Goal: Book appointment/travel/reservation

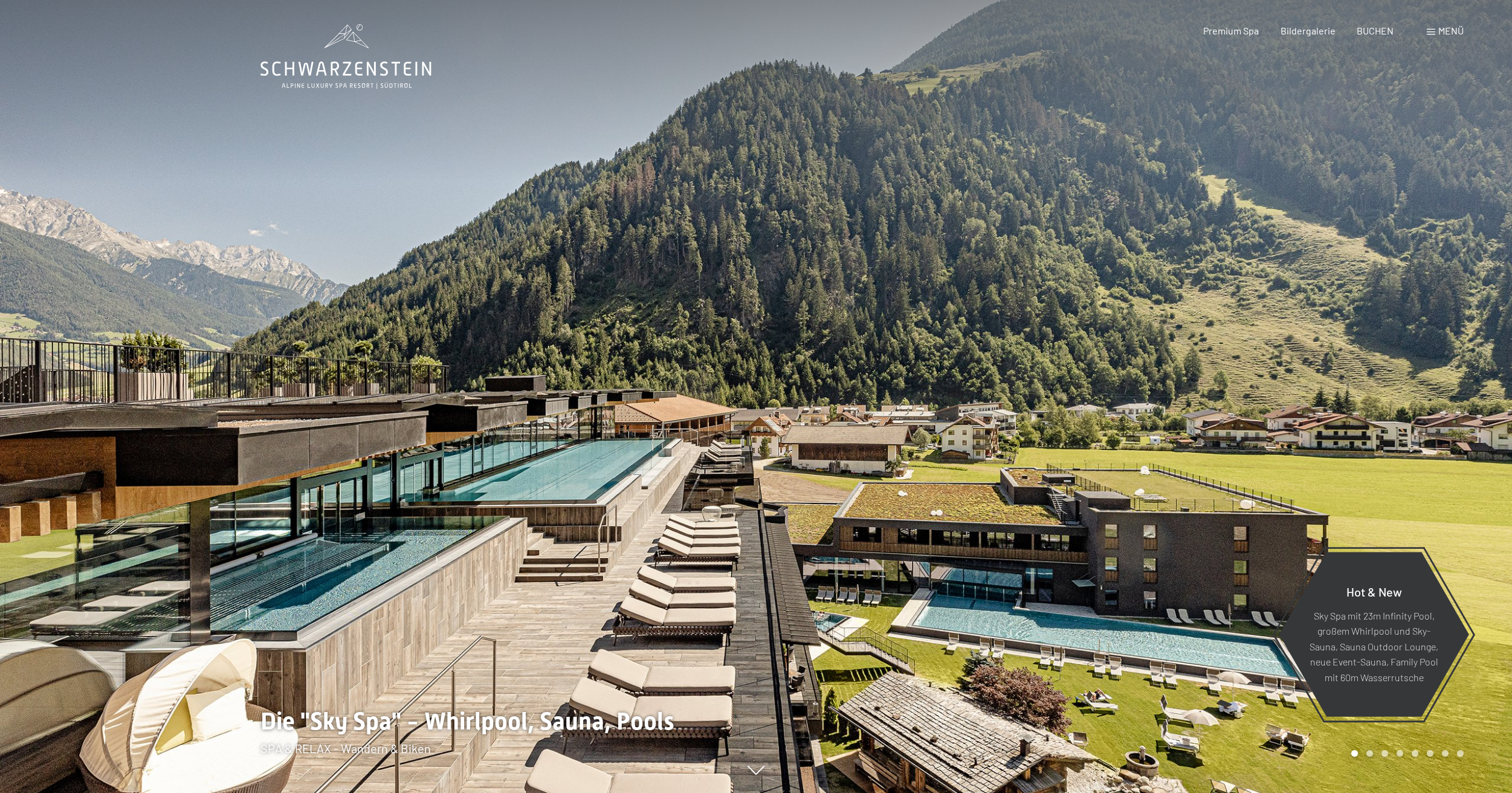
click at [1460, 30] on span "Menü" at bounding box center [1451, 30] width 26 height 12
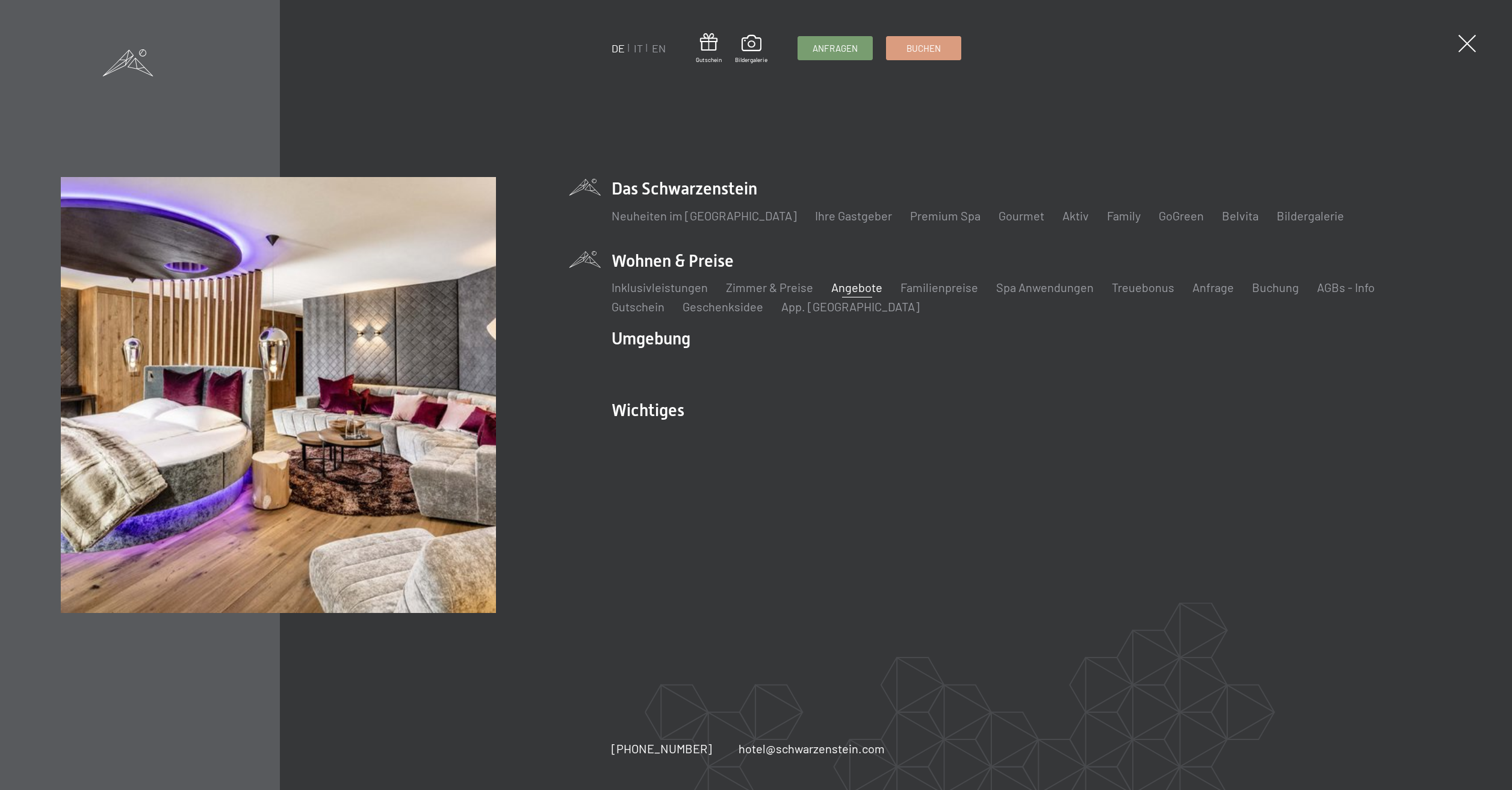
click at [854, 291] on link "Angebote" at bounding box center [857, 287] width 51 height 14
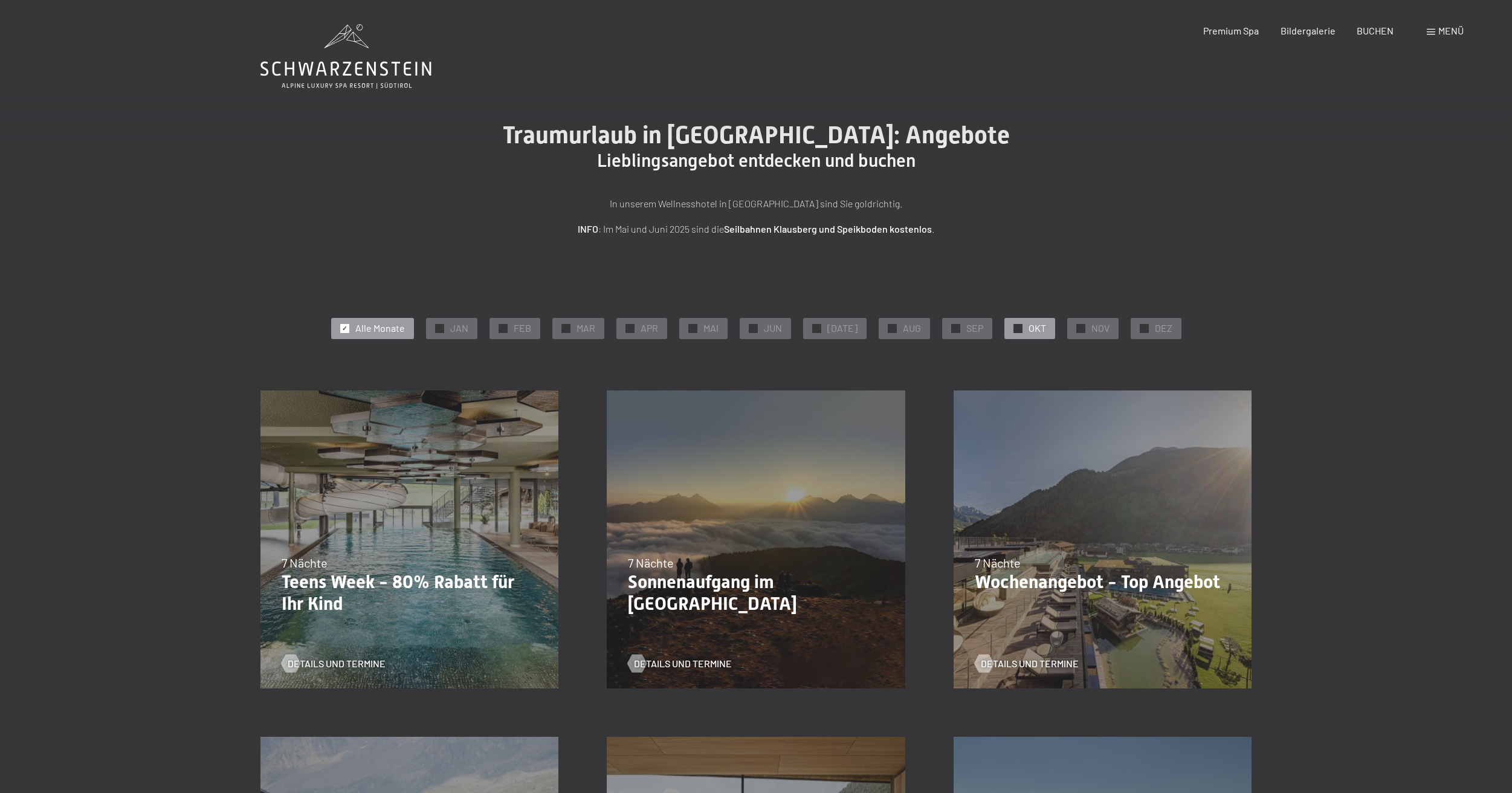
click at [1029, 326] on span "OKT" at bounding box center [1038, 328] width 18 height 13
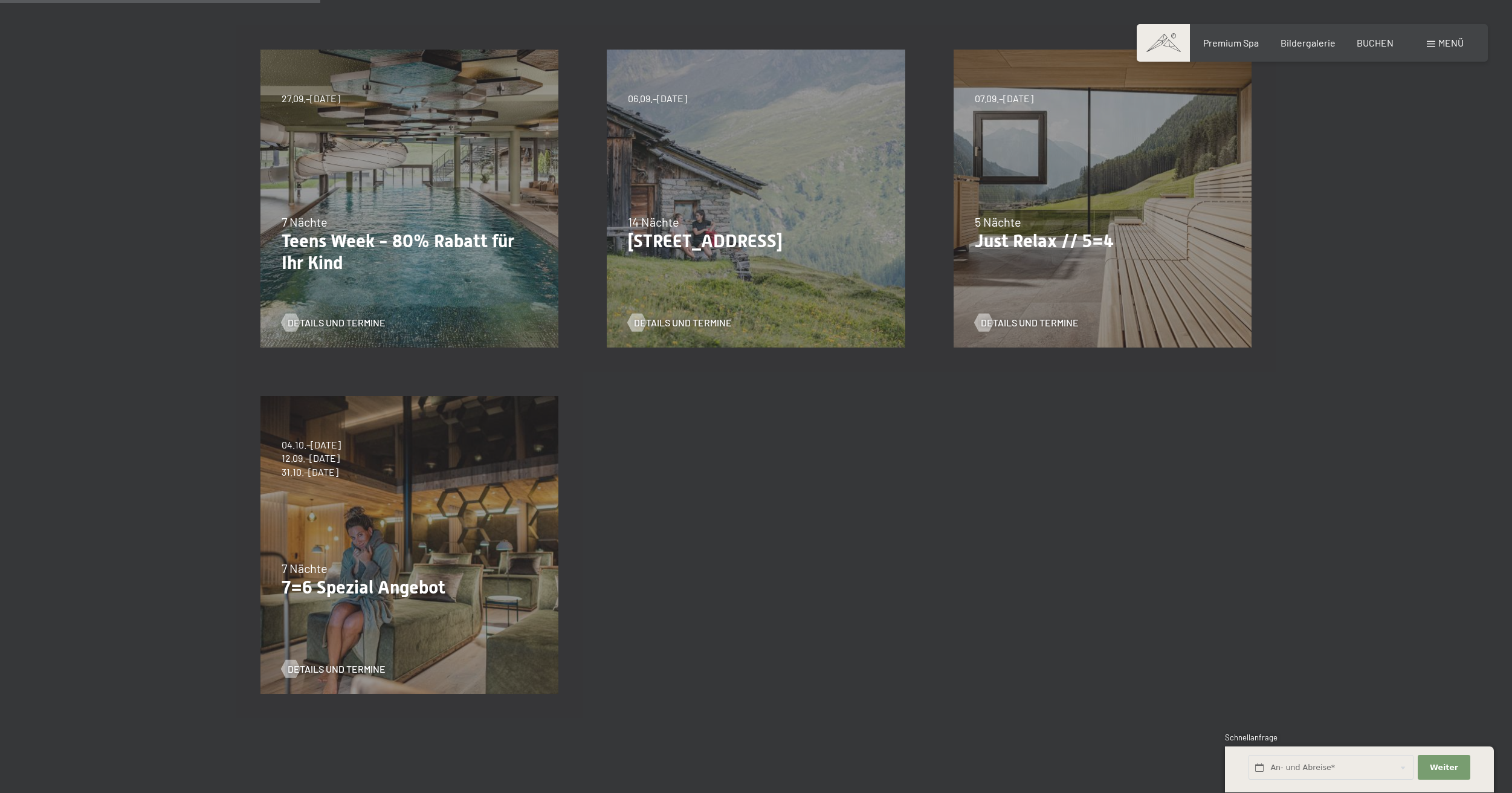
scroll to position [252, 0]
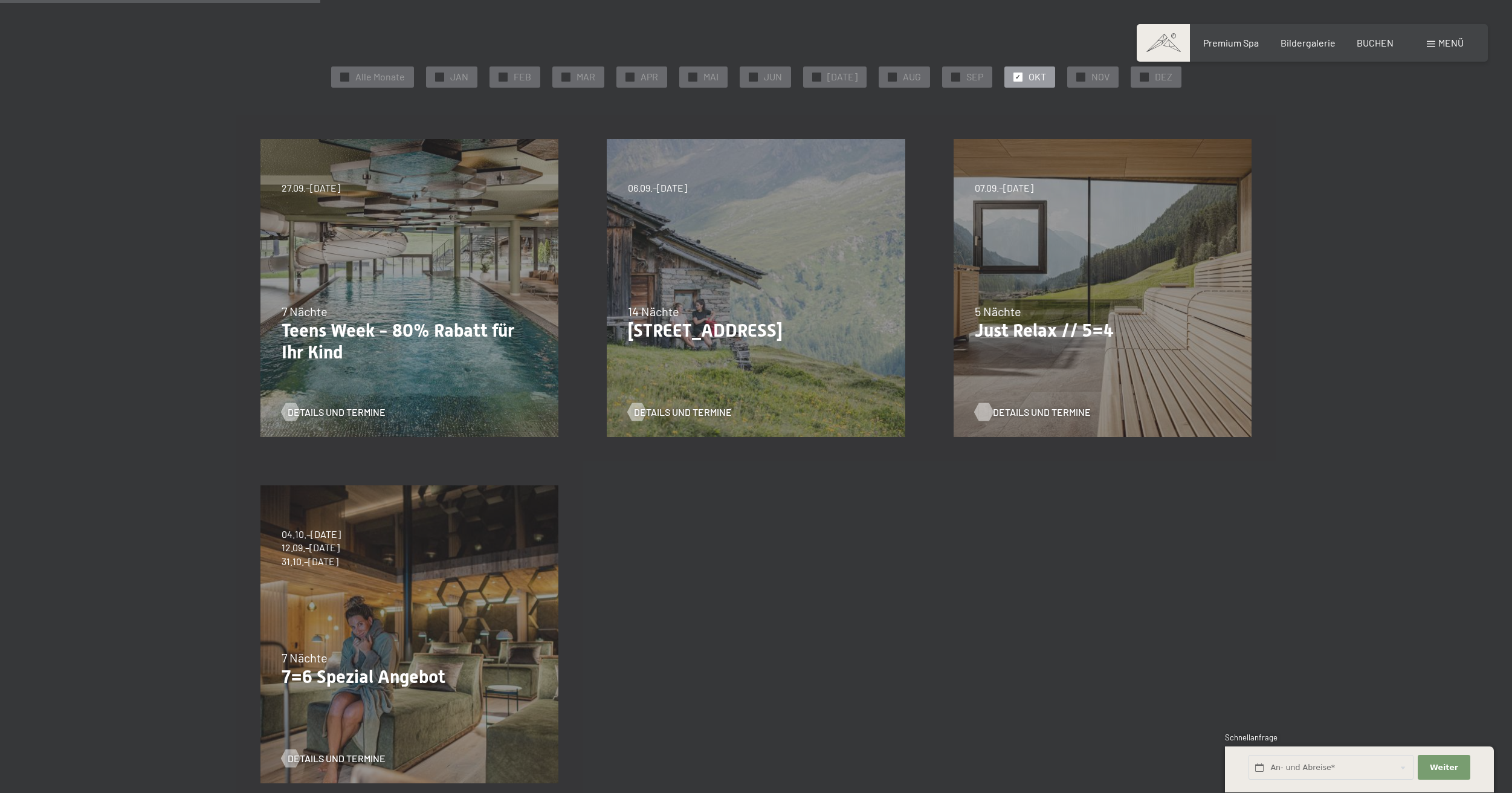
click at [1018, 407] on span "Details und Termine" at bounding box center [1042, 412] width 98 height 13
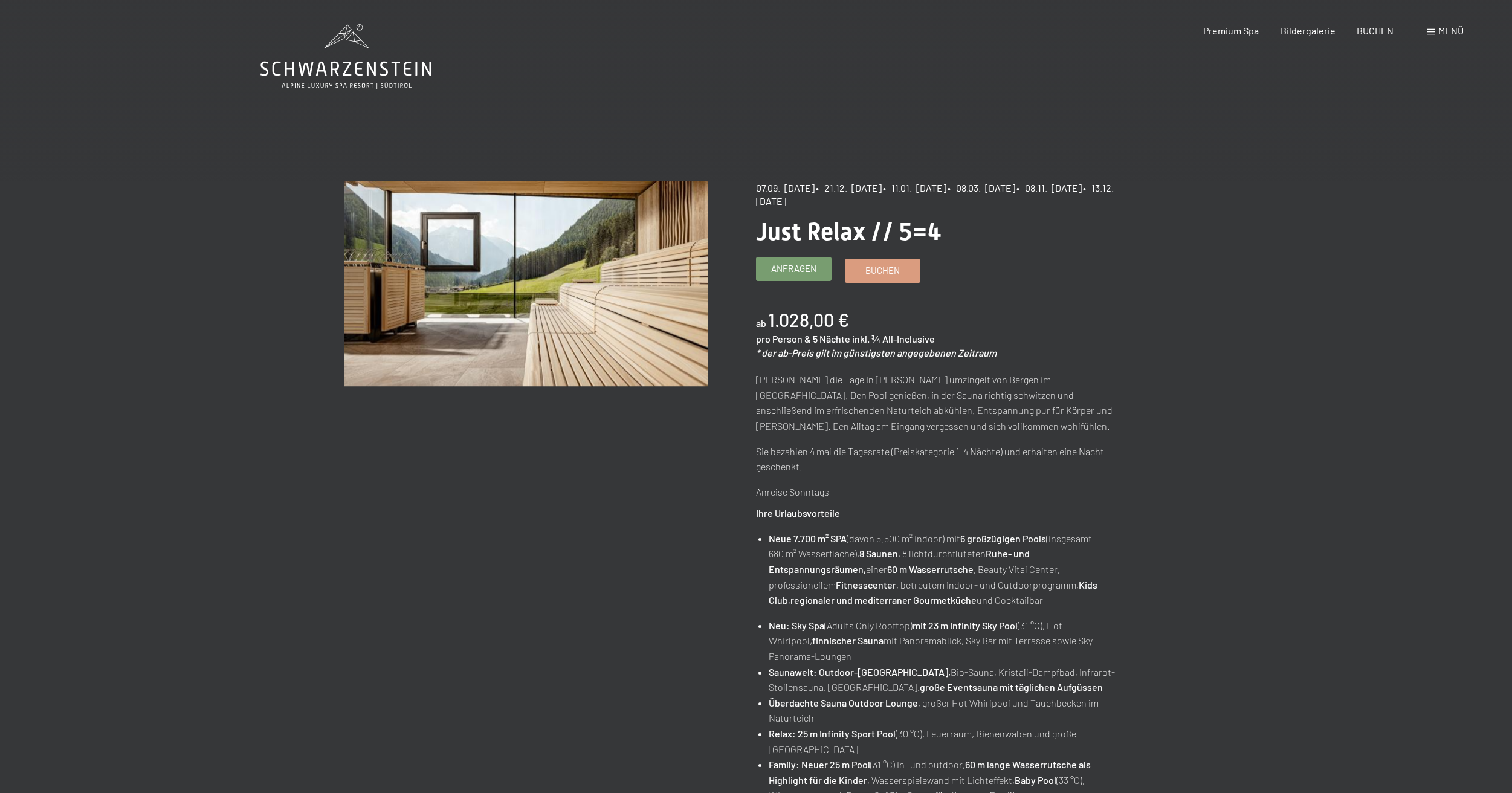
click at [800, 268] on span "Anfragen" at bounding box center [794, 269] width 45 height 12
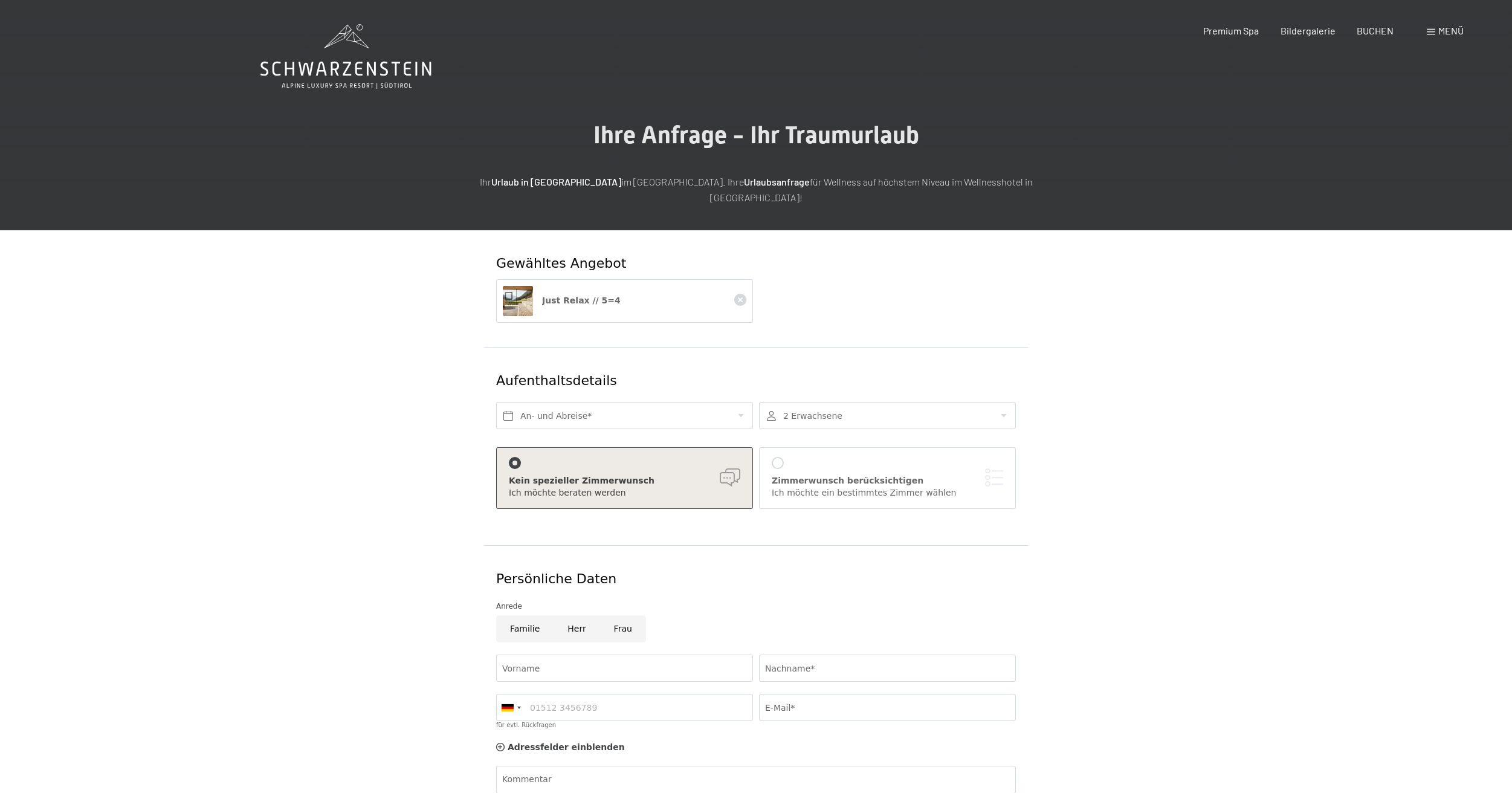
scroll to position [234, 0]
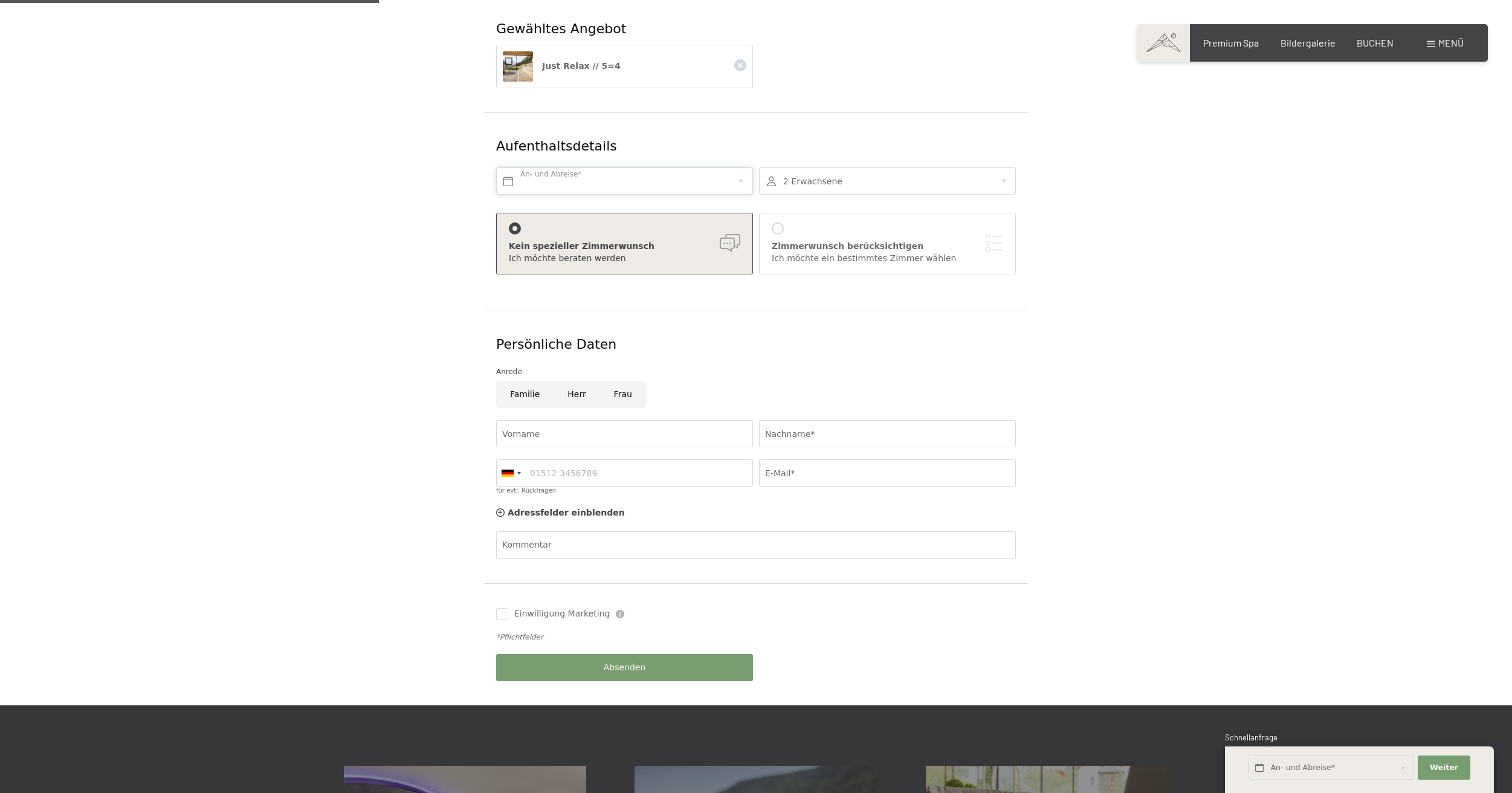
click at [572, 168] on input "text" at bounding box center [625, 181] width 257 height 27
click at [1267, 178] on div "Gewähltes Angebot Just Relax // 5=4 Aufenthaltsdetails An- und Abreise* 2 Erwac…" at bounding box center [756, 350] width 1512 height 711
click at [1352, 768] on input "text" at bounding box center [1331, 768] width 165 height 25
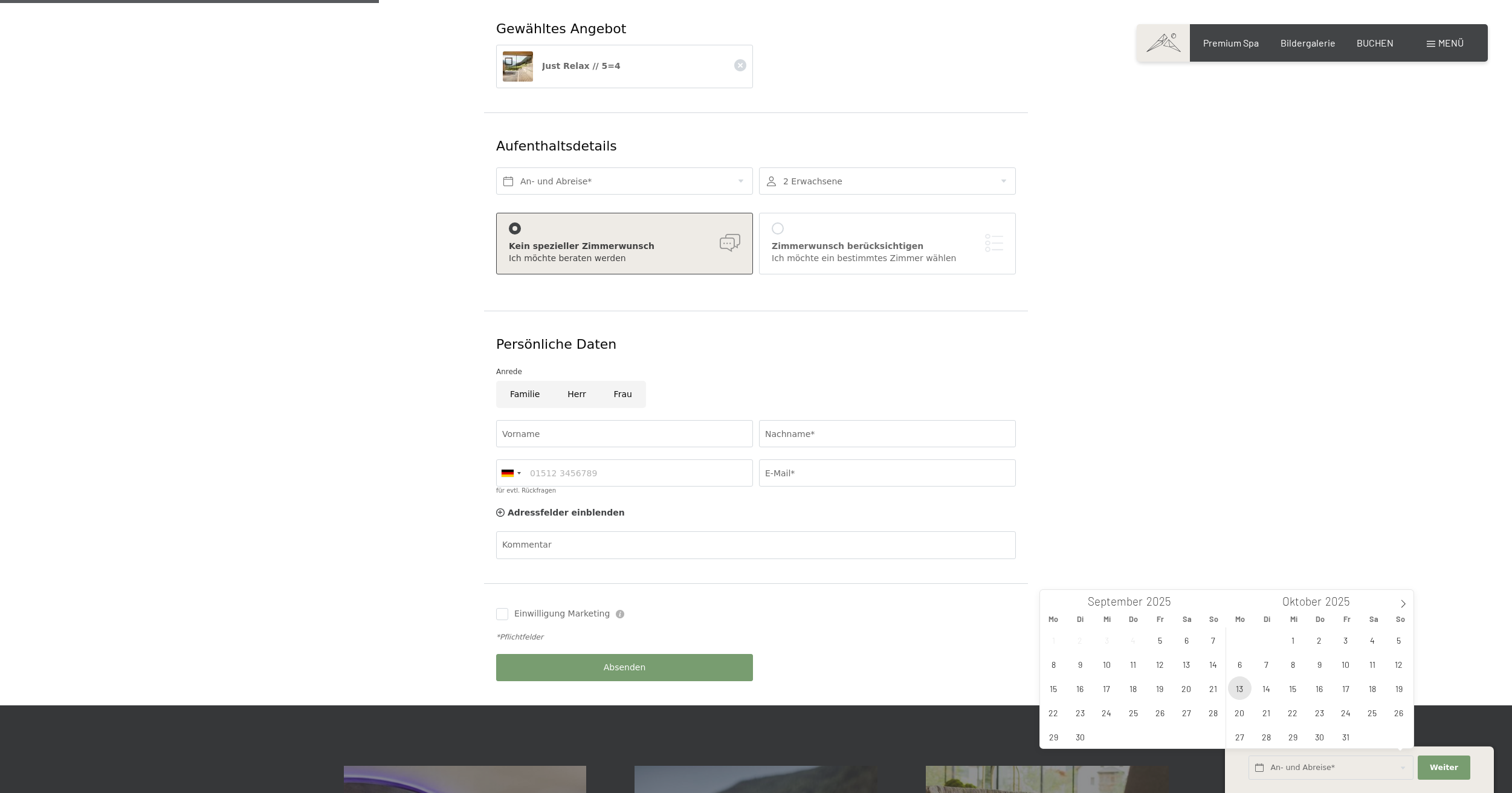
click at [1243, 693] on span "13" at bounding box center [1240, 688] width 24 height 24
click at [1353, 688] on span "17" at bounding box center [1345, 688] width 24 height 24
type input "Mo. 13.10.2025 - Fr. 17.10.2025"
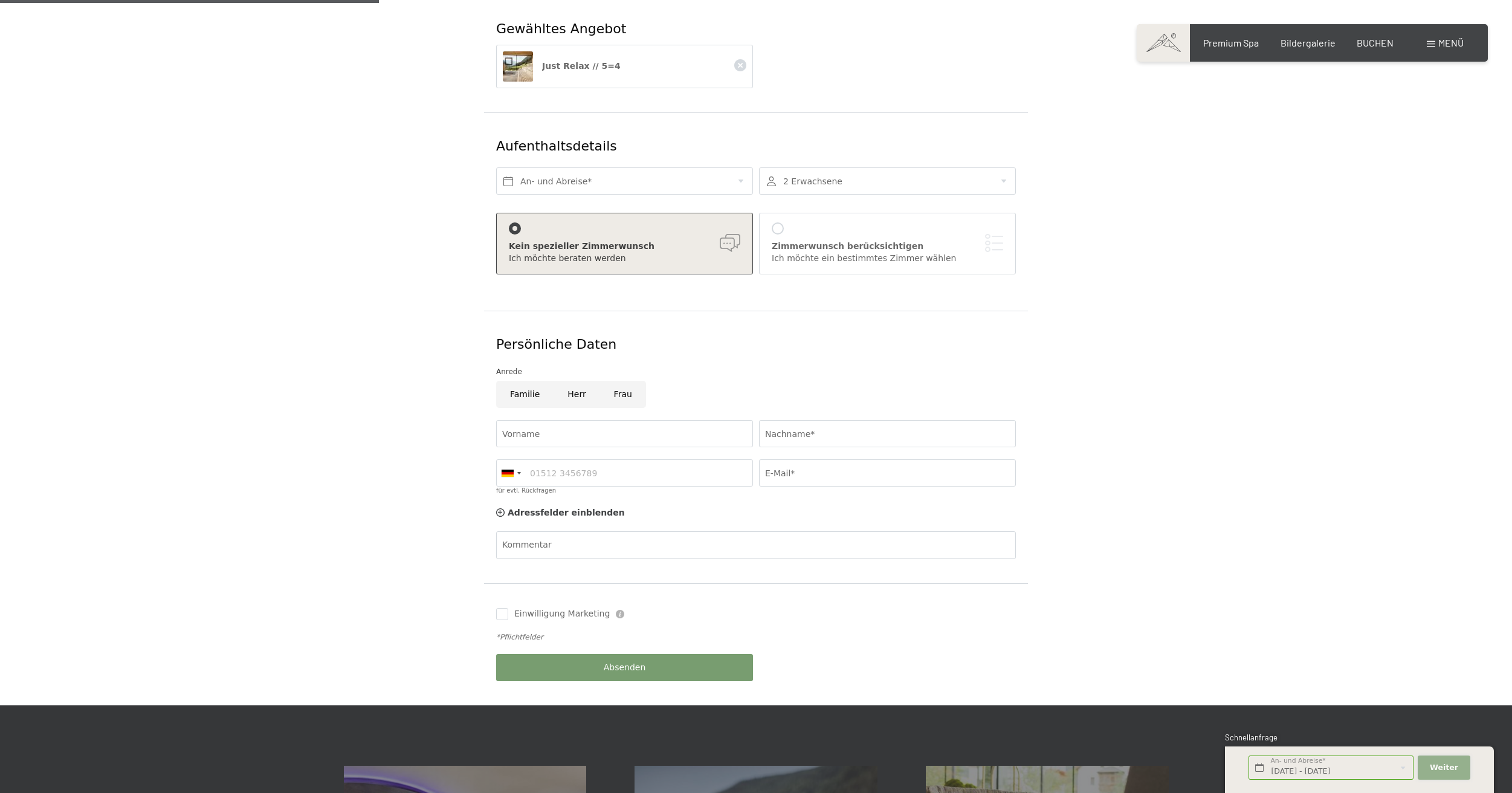
click at [1445, 769] on span "Weiter" at bounding box center [1444, 767] width 28 height 11
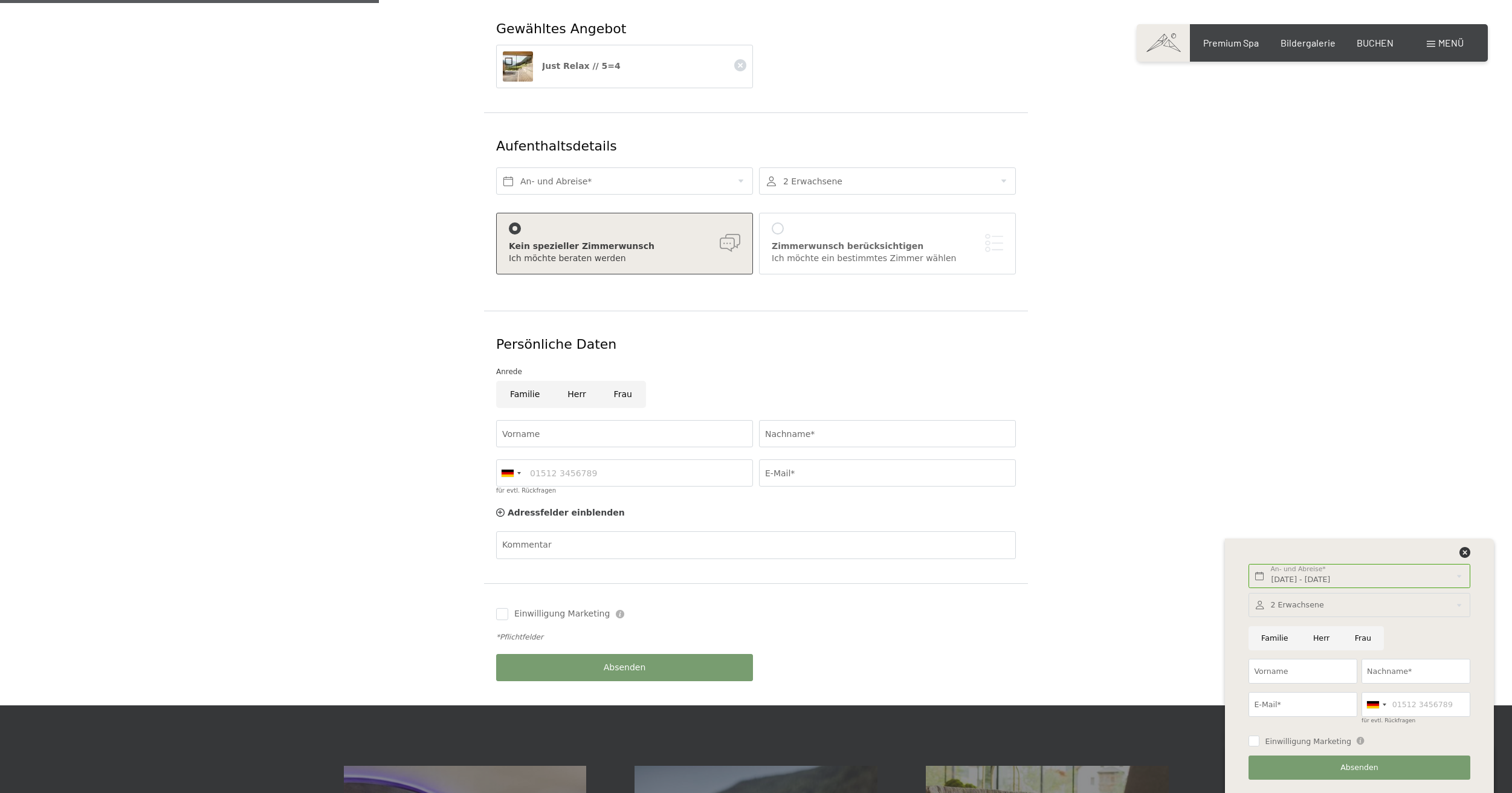
click at [1263, 639] on input "Familie" at bounding box center [1274, 639] width 52 height 25
radio input "true"
type input "Richter"
type input "info@cliff-richter.de"
click at [1417, 618] on div "2 Erwachsene 2 Erwachsene Älter als 14 Jahre 0 Kinder Bis 14 Jahre Übernehmen" at bounding box center [1359, 604] width 225 height 33
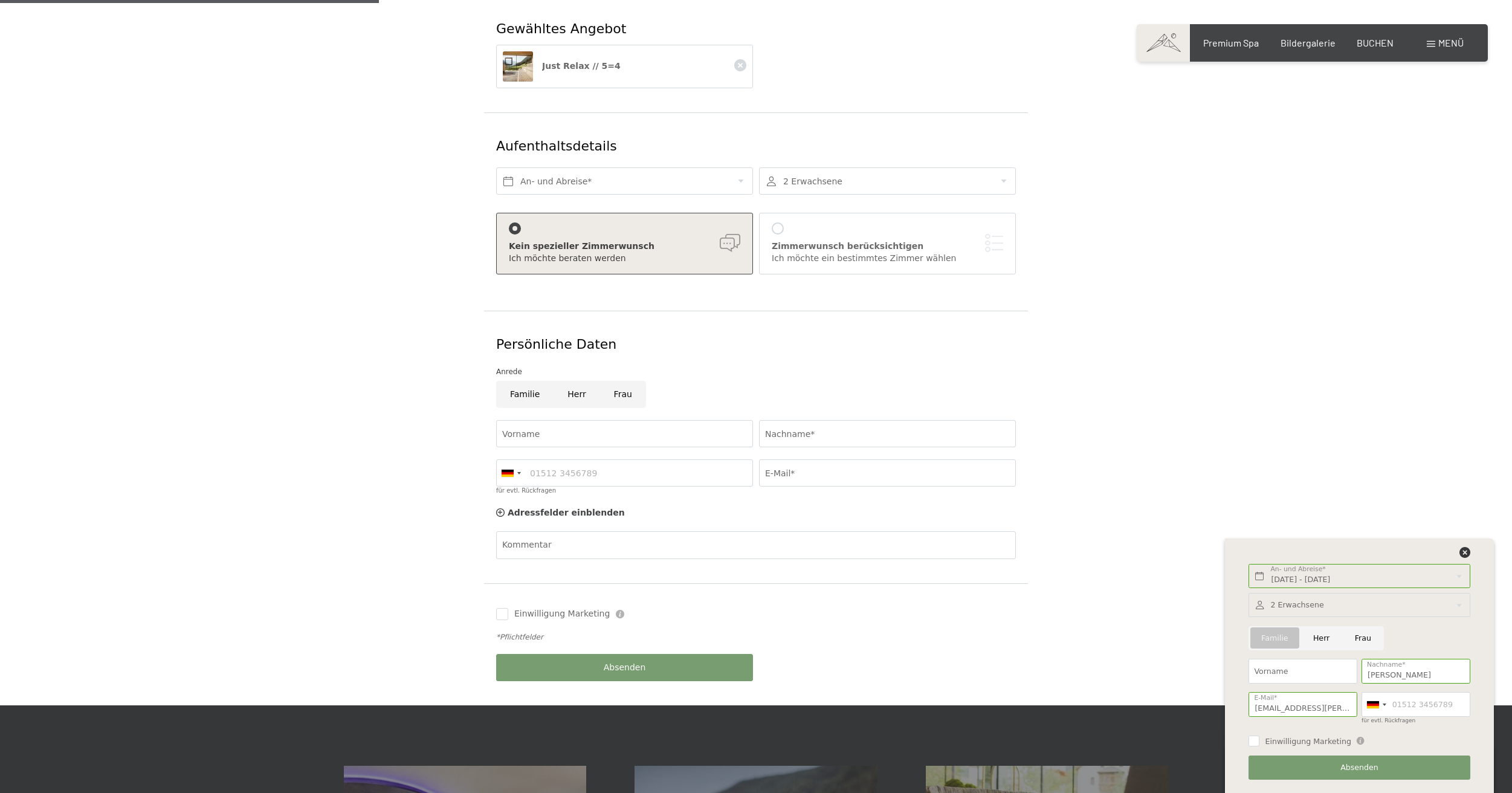
click at [1320, 743] on span "Einwilligung Marketing" at bounding box center [1307, 742] width 86 height 11
click at [1259, 743] on input "Einwilligung Marketing" at bounding box center [1254, 741] width 11 height 11
checkbox input "false"
click at [1346, 769] on span "Absenden" at bounding box center [1359, 767] width 38 height 11
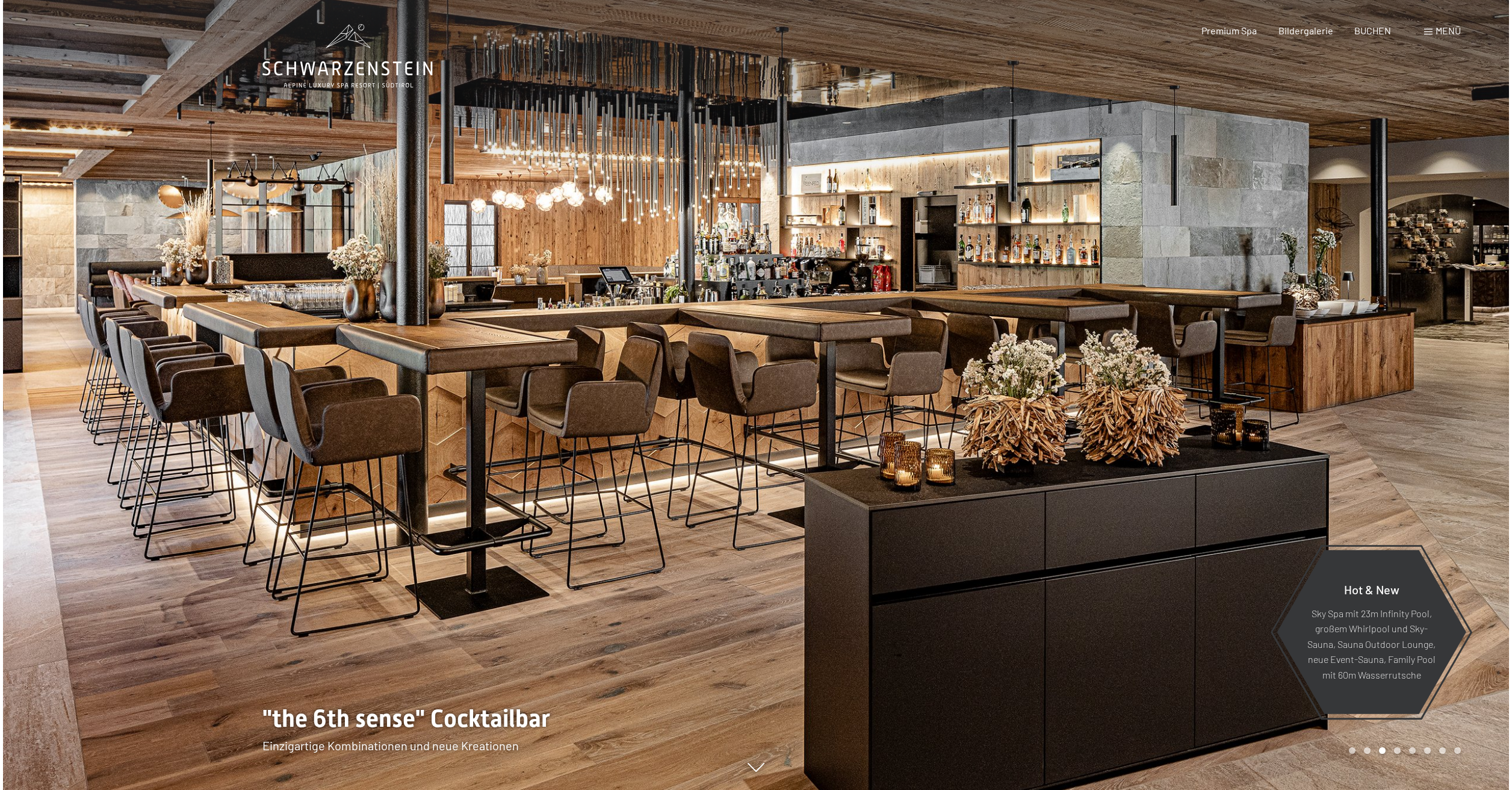
scroll to position [3, 0]
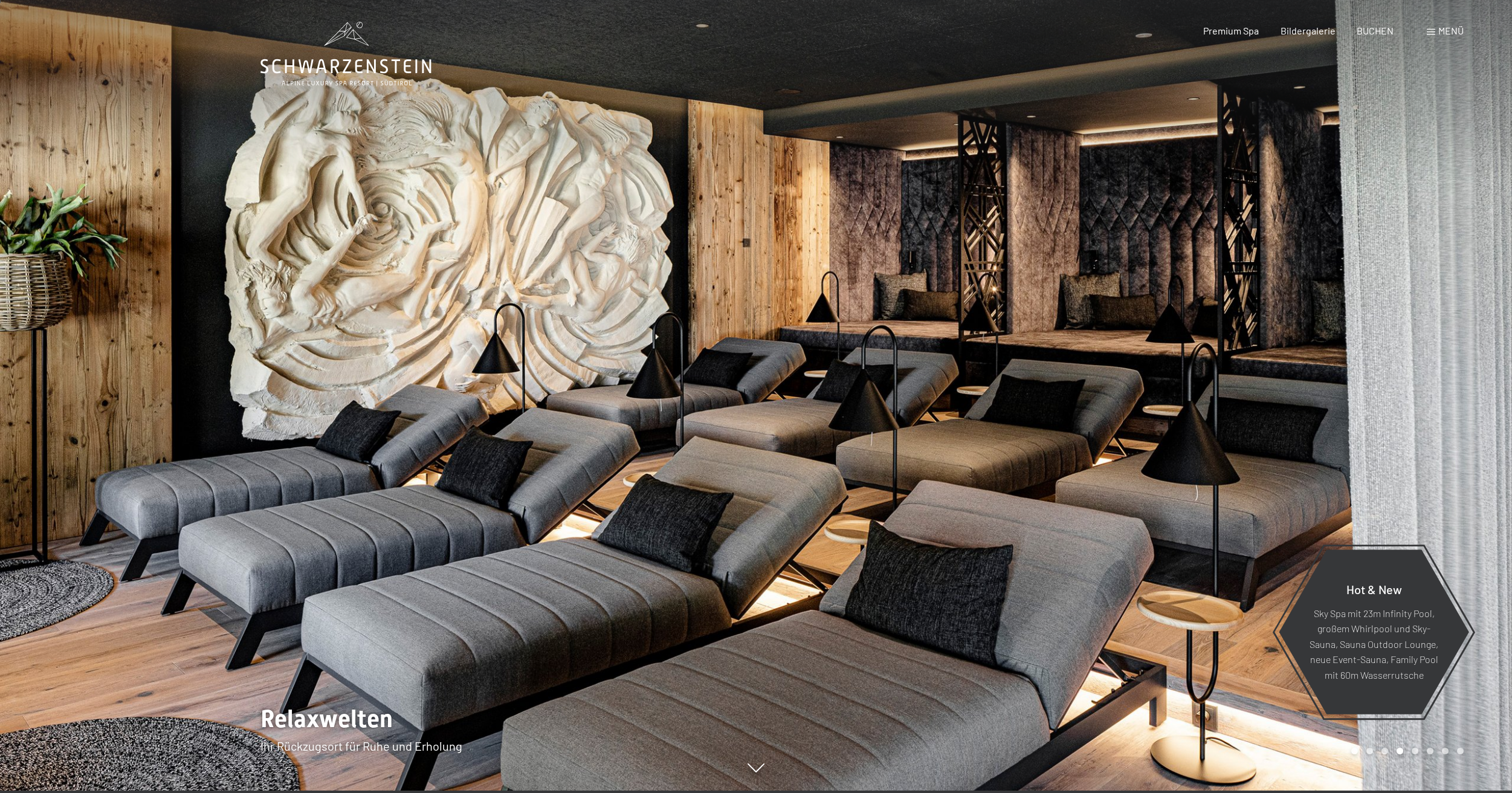
click at [1438, 29] on span "Menü" at bounding box center [1451, 30] width 26 height 12
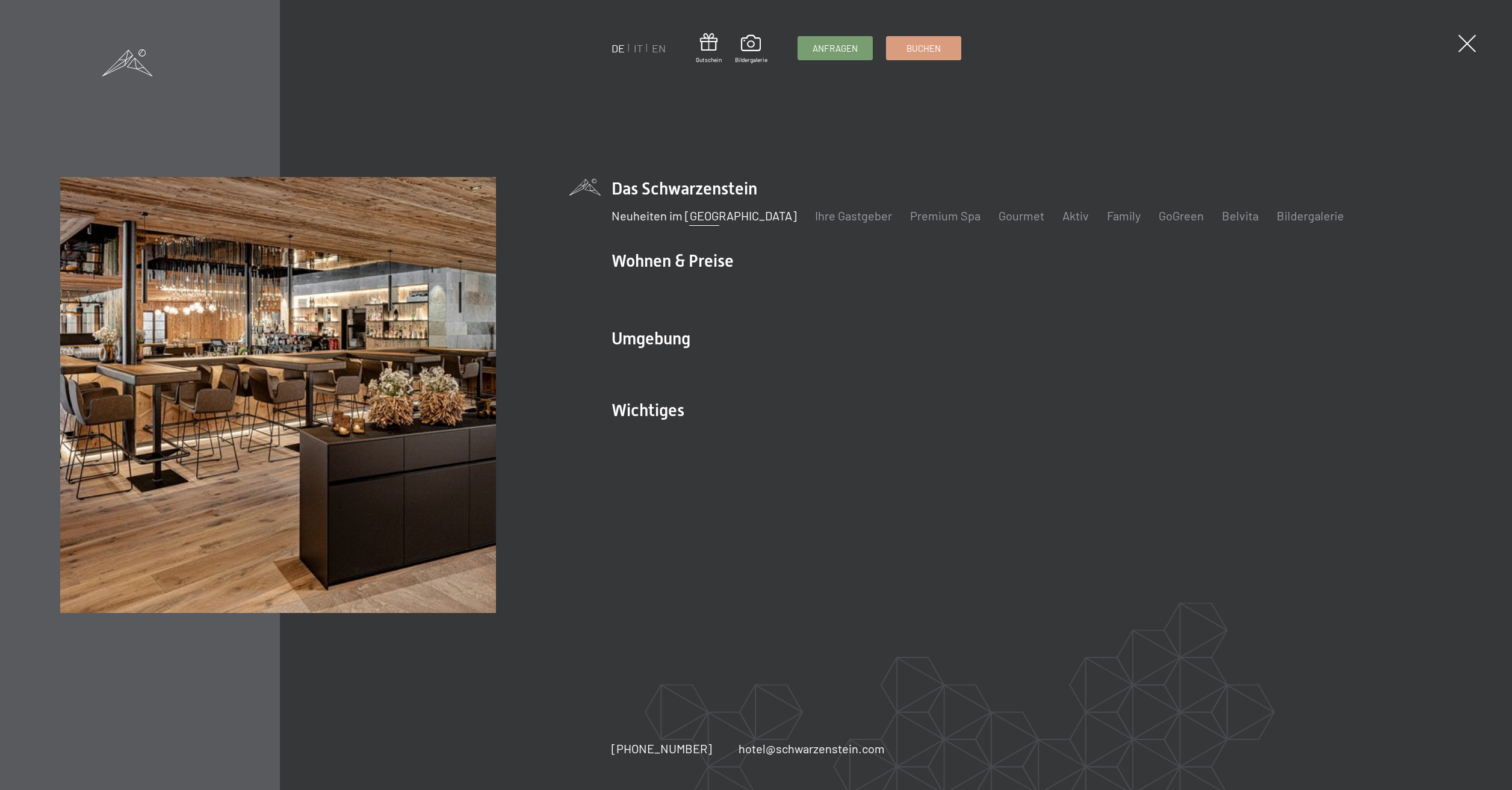
click at [730, 215] on link "Neuheiten im [GEOGRAPHIC_DATA]" at bounding box center [704, 216] width 185 height 14
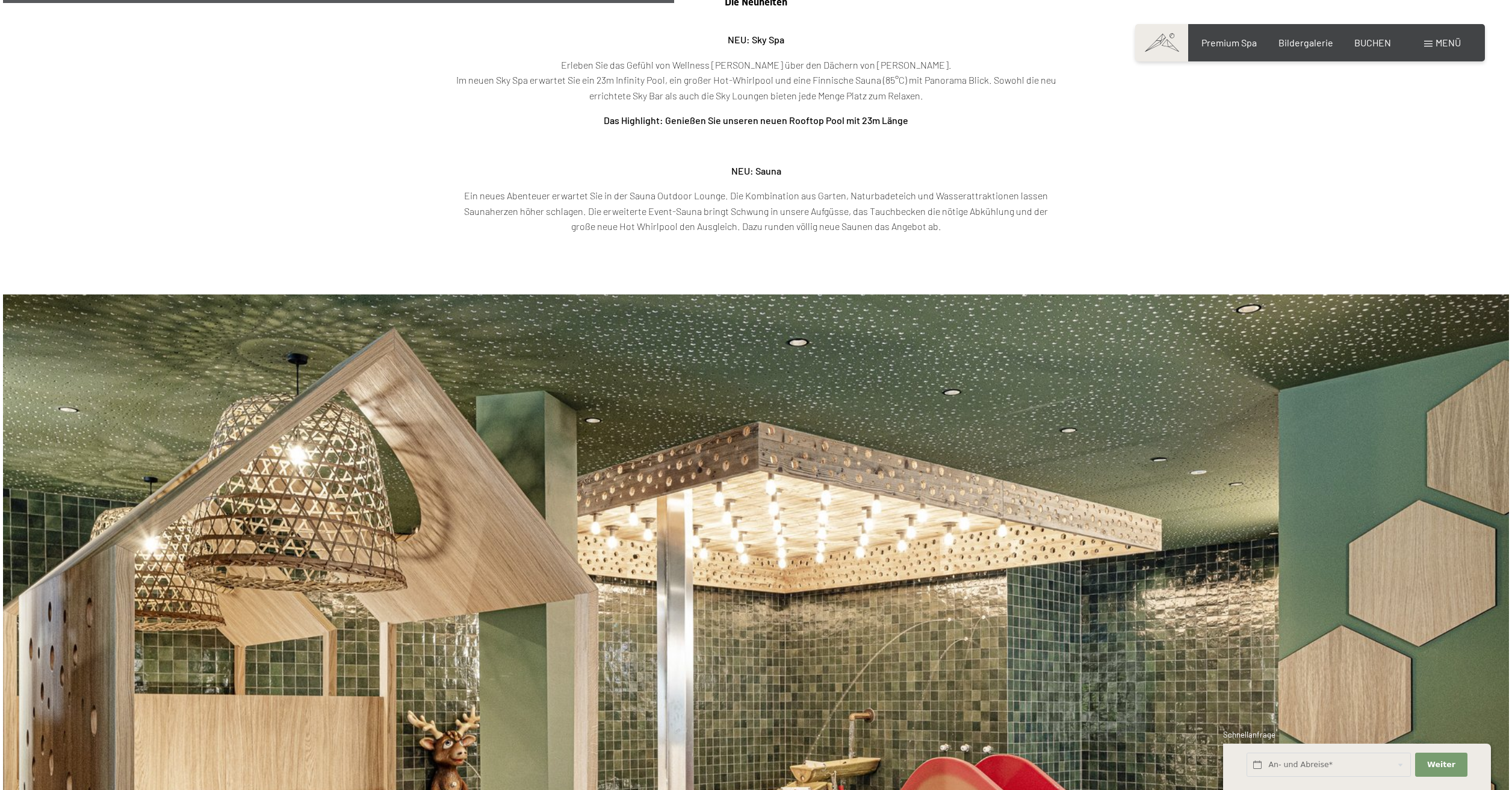
scroll to position [2667, 0]
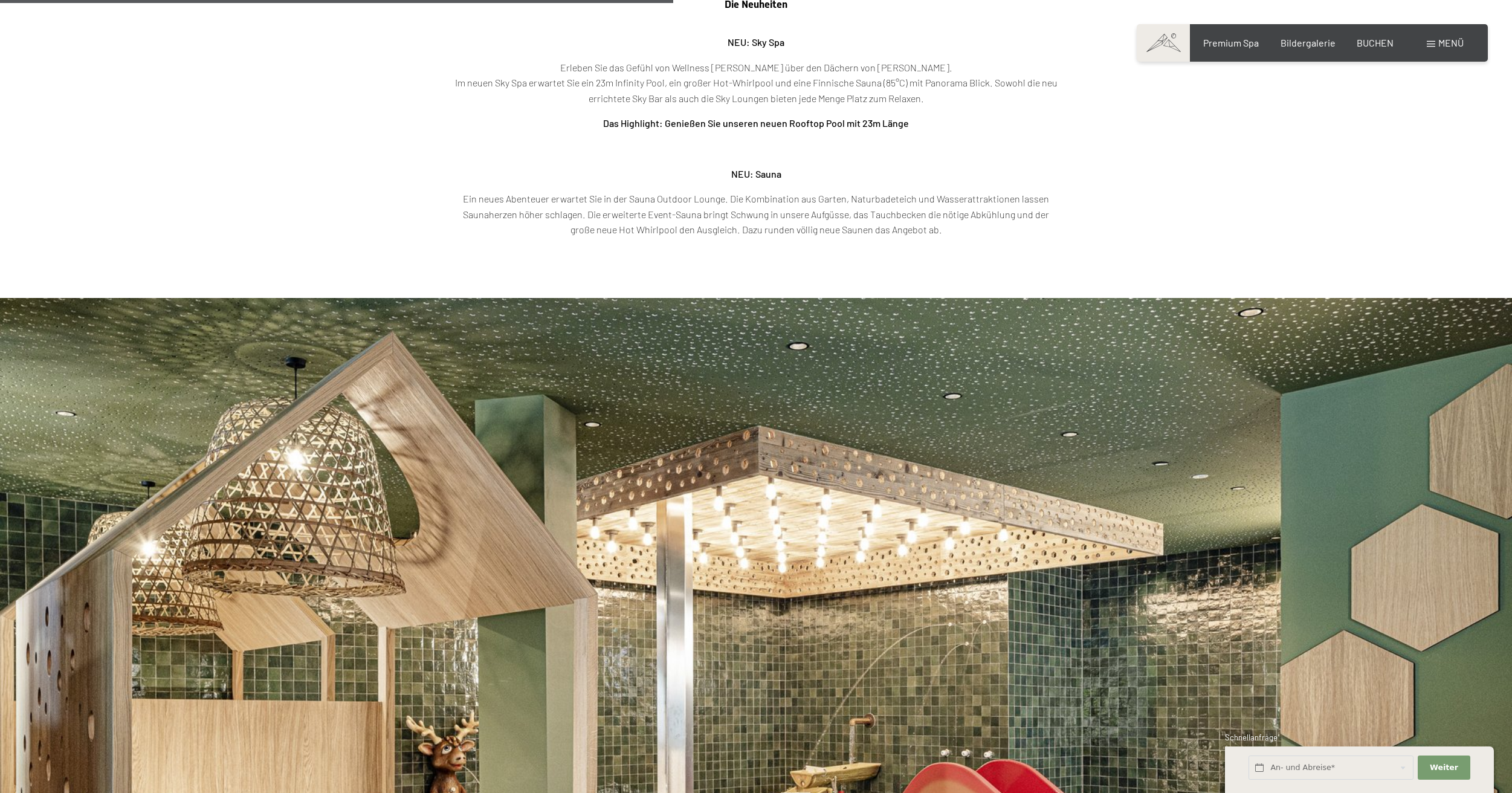
click at [1445, 41] on span "Menü" at bounding box center [1451, 43] width 26 height 12
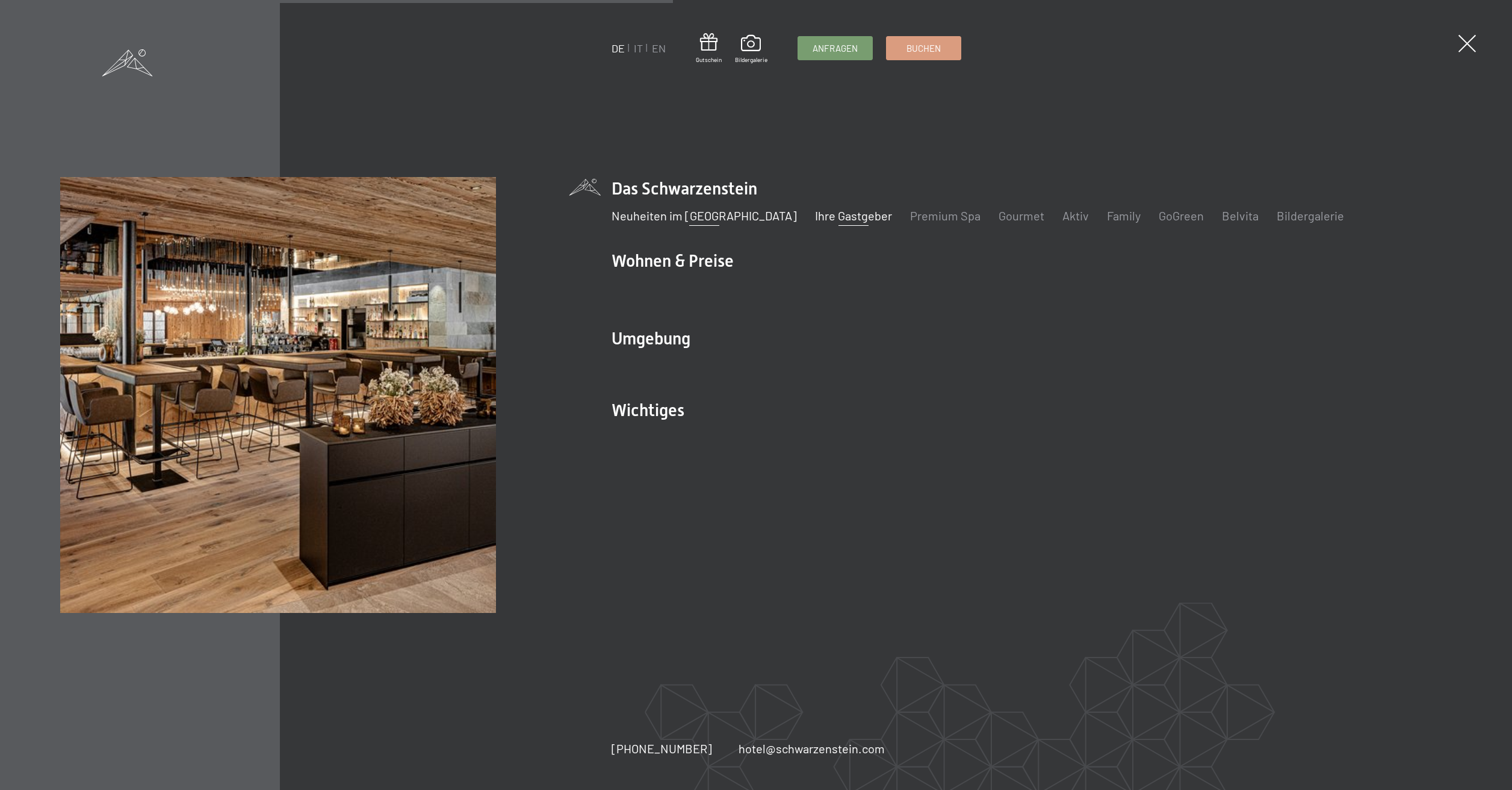
click at [815, 220] on link "Ihre Gastgeber" at bounding box center [853, 216] width 77 height 14
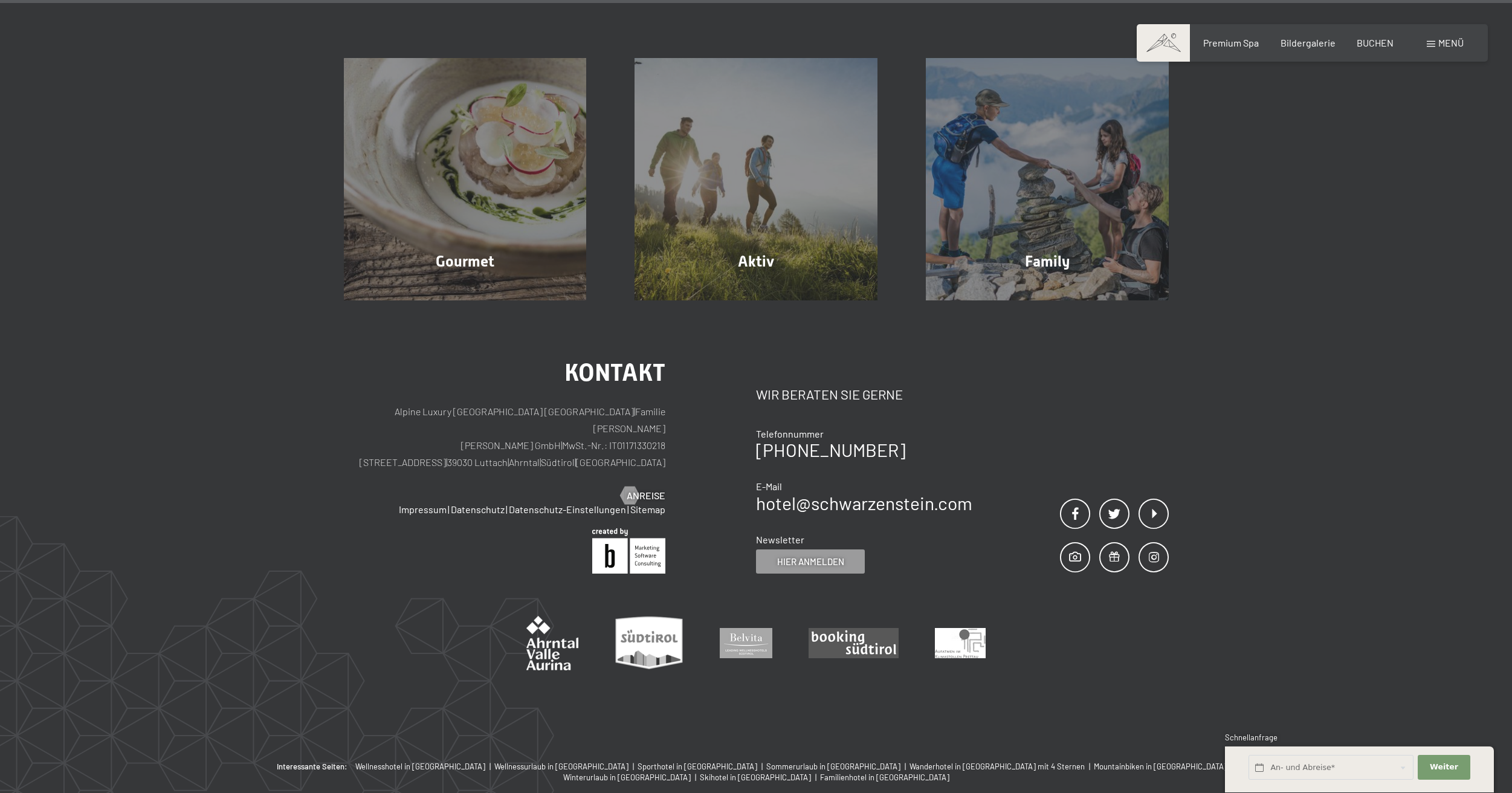
scroll to position [4516, 0]
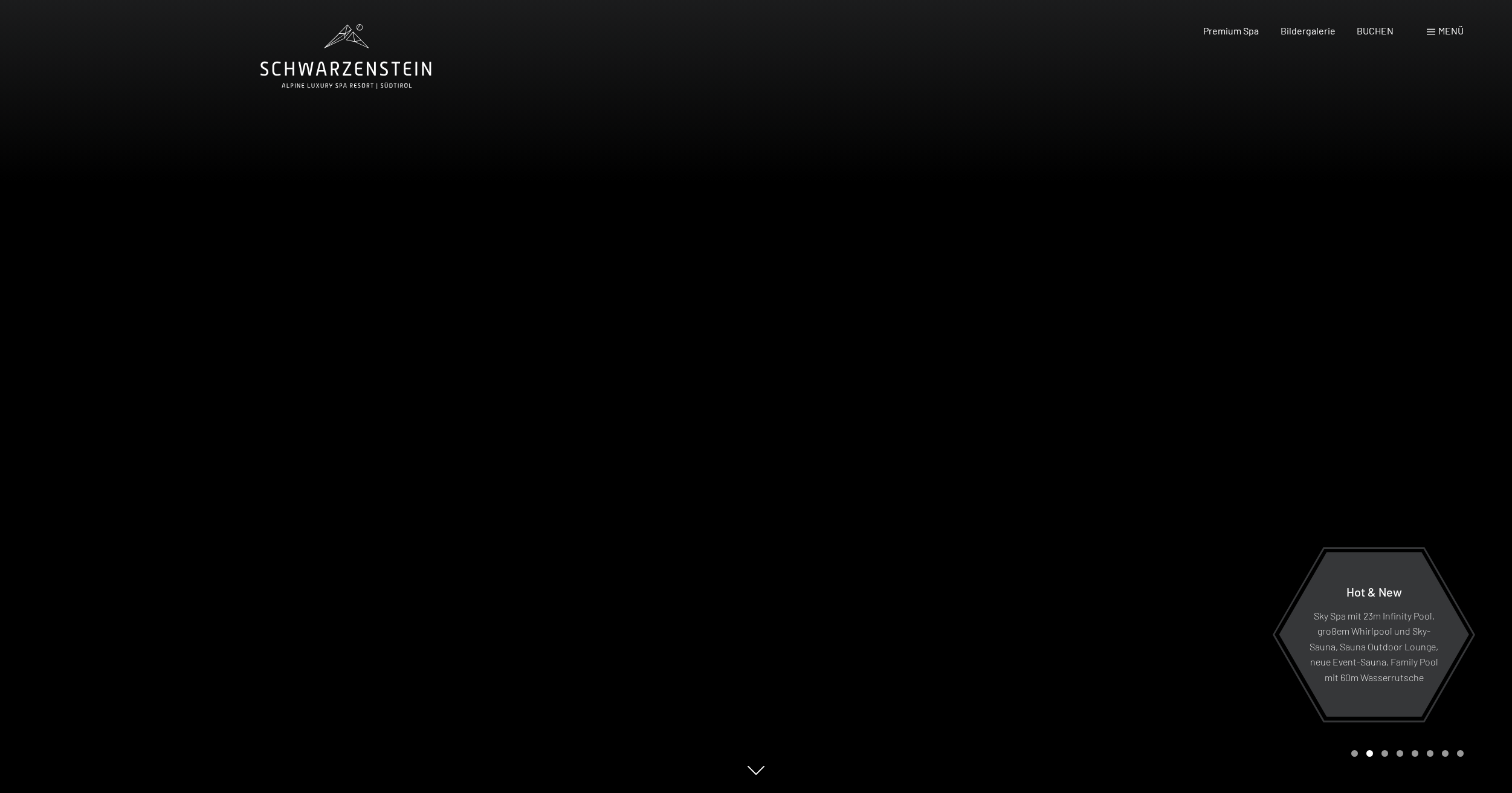
click at [1447, 35] on span "Menü" at bounding box center [1451, 30] width 26 height 12
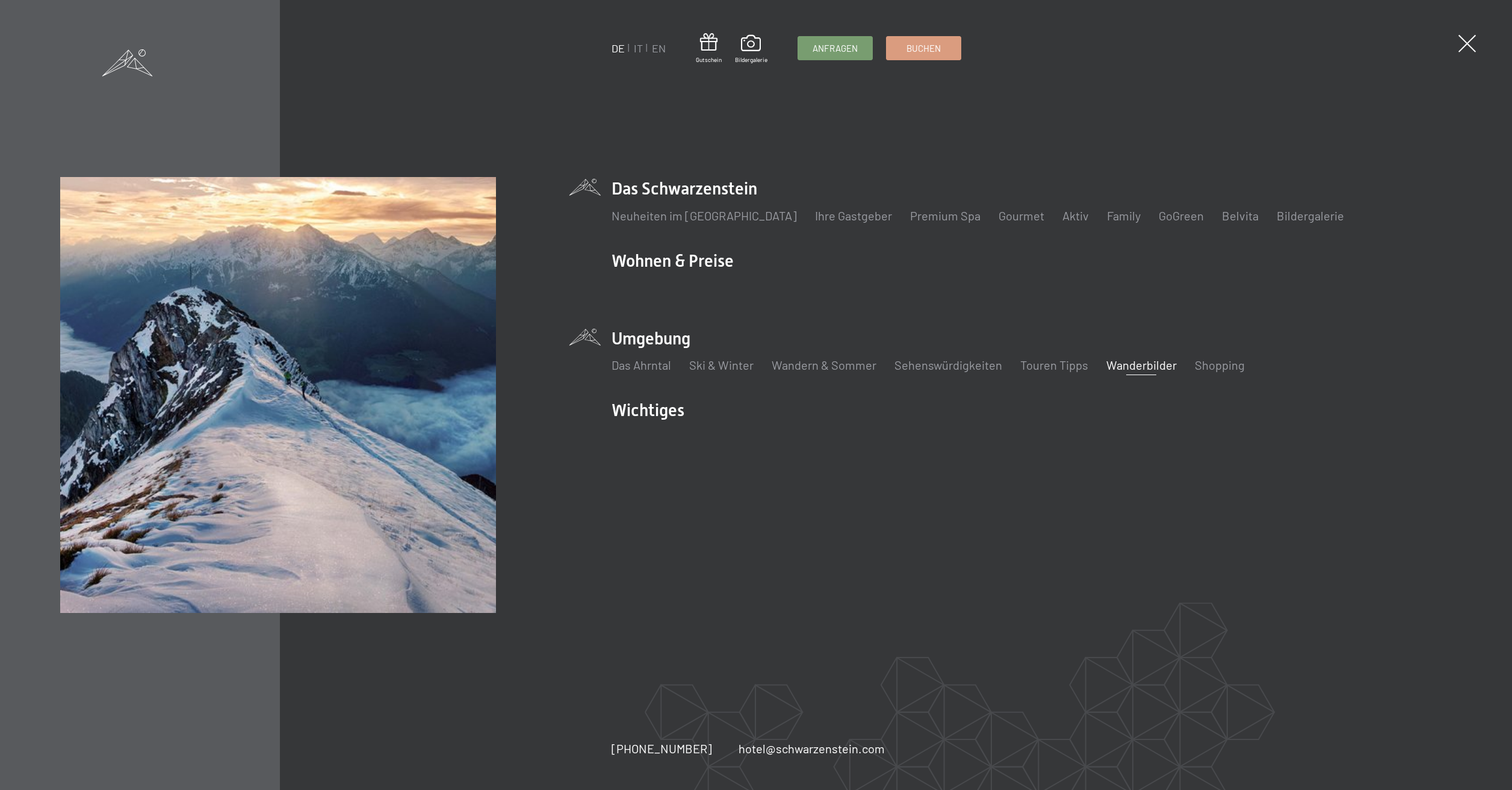
click at [1137, 364] on link "Wanderbilder" at bounding box center [1142, 365] width 71 height 14
